Goal: Information Seeking & Learning: Learn about a topic

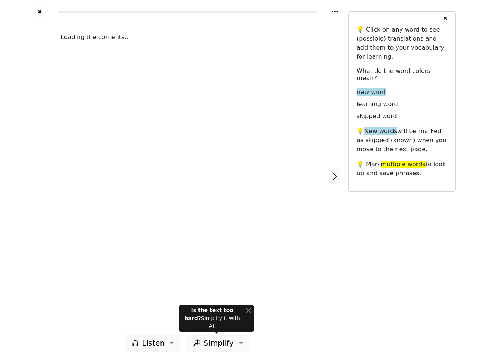
click at [241, 181] on div "Loading the contents.." at bounding box center [187, 176] width 268 height 317
click at [335, 11] on icon at bounding box center [335, 12] width 6 height 2
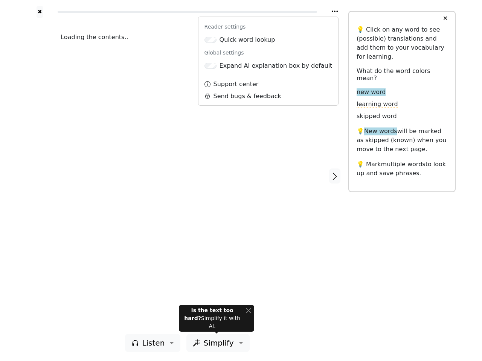
click at [40, 176] on div at bounding box center [39, 176] width 27 height 317
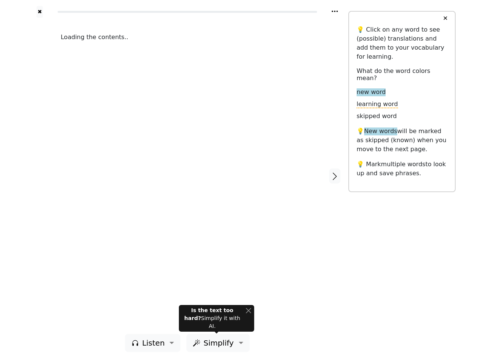
click at [187, 176] on div "Loading the contents.." at bounding box center [187, 176] width 268 height 317
click at [335, 176] on icon "button" at bounding box center [334, 176] width 9 height 9
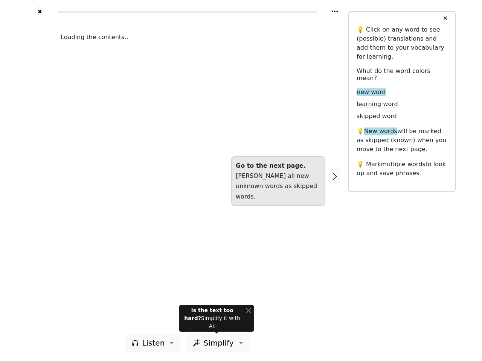
click at [155, 343] on span "Listen" at bounding box center [153, 343] width 23 height 11
click at [216, 343] on span "Simplify" at bounding box center [218, 343] width 30 height 11
click at [445, 18] on button "✕" at bounding box center [445, 19] width 14 height 14
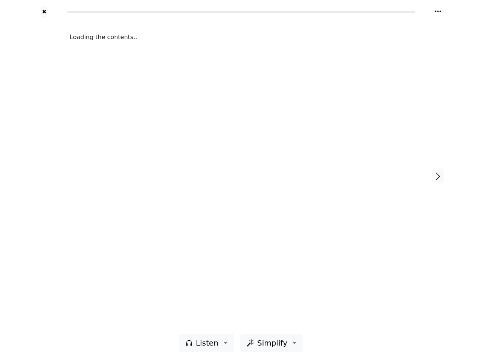
click at [216, 323] on div "Loading the contents.." at bounding box center [241, 176] width 358 height 317
